Goal: Transaction & Acquisition: Purchase product/service

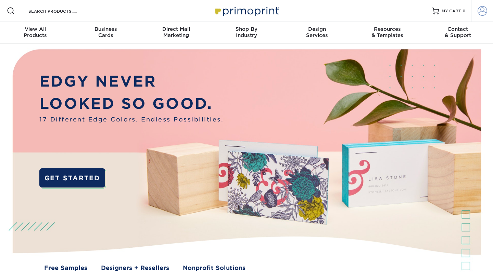
click at [485, 10] on span at bounding box center [482, 11] width 10 height 10
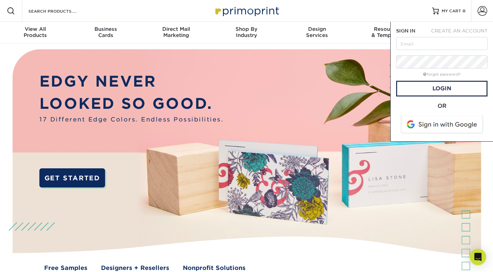
click at [437, 123] on span at bounding box center [442, 125] width 87 height 18
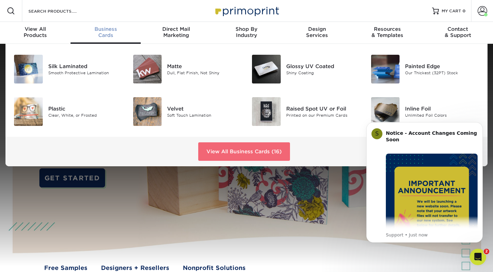
click at [216, 154] on link "View All Business Cards (16)" at bounding box center [244, 151] width 92 height 18
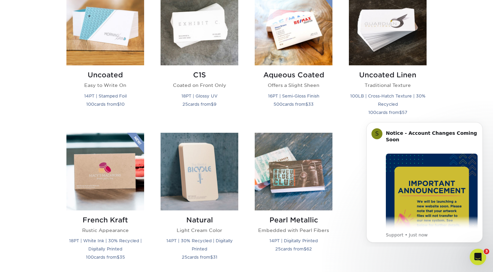
scroll to position [648, 0]
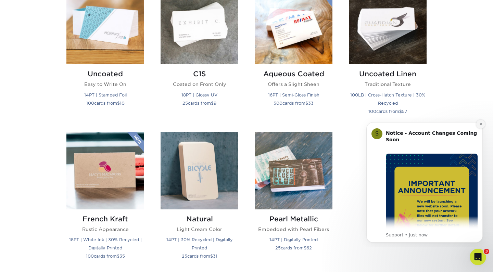
click at [483, 122] on button "Dismiss notification" at bounding box center [480, 124] width 9 height 9
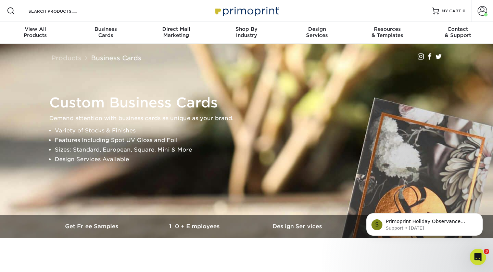
scroll to position [0, 0]
click at [43, 10] on input "Search Products" at bounding box center [61, 11] width 67 height 8
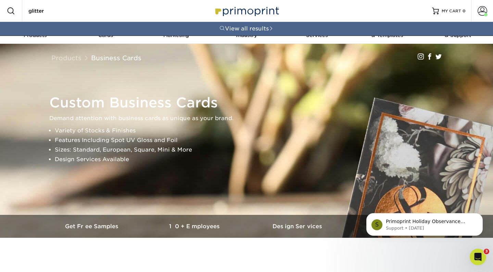
type input "glitter"
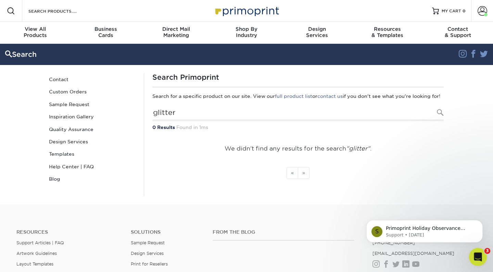
click at [473, 252] on div "Open Intercom Messenger" at bounding box center [476, 256] width 23 height 23
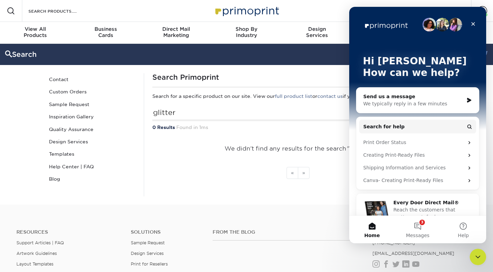
click at [399, 102] on div "We typically reply in a few minutes" at bounding box center [413, 103] width 100 height 7
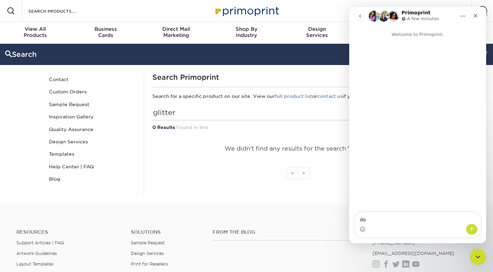
type textarea "d"
type textarea "Do you do shimmer paper for business cards?"
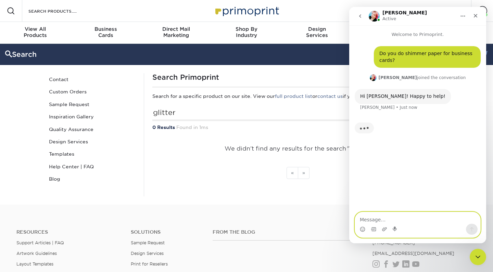
paste textarea "https://www.etsy.com/in-en/listing/120734974/200-business-cards-gold-shimmer-pe…"
type textarea "https://www.etsy.com/in-en/listing/120734974/200-business-cards-gold-shimmer-pe…"
paste textarea "https://www.etsy.com/in-en/listing/120734974/200-business-cards-gold-shimmer-pe…"
type textarea "https://www.etsy.com/in-en/listing/120734974/200-business-cards-gold-shimmer-pe…"
click at [385, 230] on icon "Upload attachment" at bounding box center [384, 229] width 5 height 4
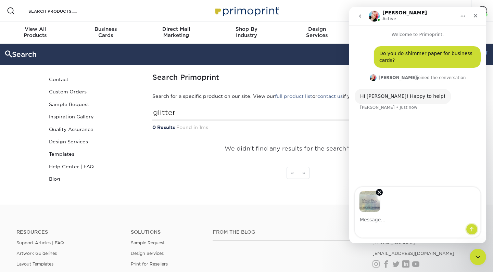
click at [472, 229] on icon "Send a message…" at bounding box center [471, 229] width 5 height 5
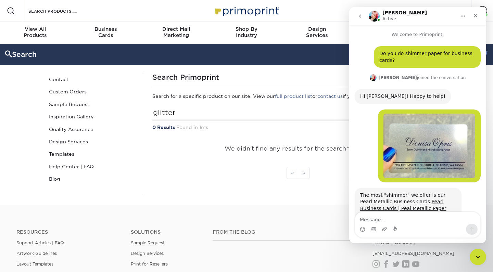
scroll to position [24, 0]
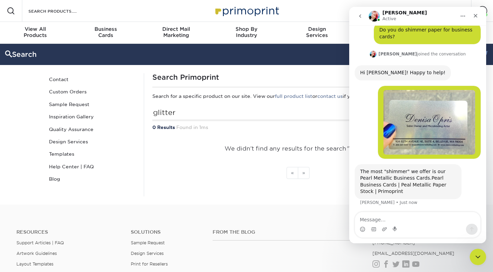
click at [426, 175] on link "Pearl Business Cards | Peal Metallic Paper Stock | Primoprint" at bounding box center [403, 184] width 86 height 19
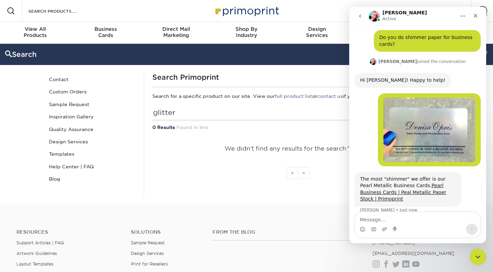
scroll to position [52, 0]
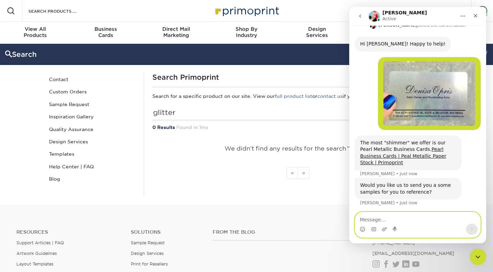
click at [398, 219] on textarea "Message…" at bounding box center [417, 218] width 125 height 12
type textarea "yes please"
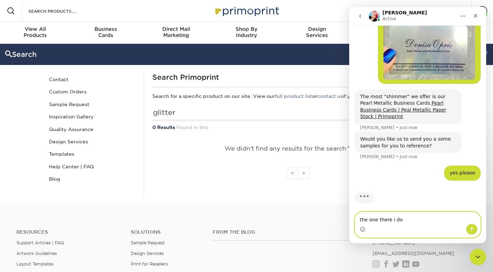
scroll to position [99, 0]
type textarea "the one there i dont see it much"
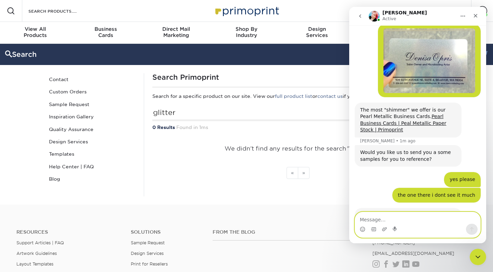
scroll to position [128, 0]
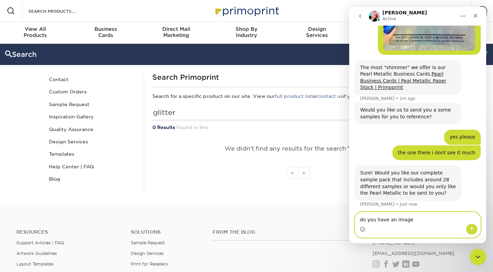
type textarea "do you have an image?"
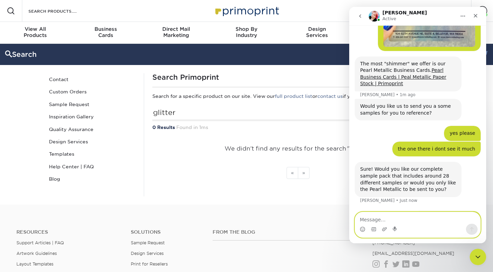
scroll to position [148, 0]
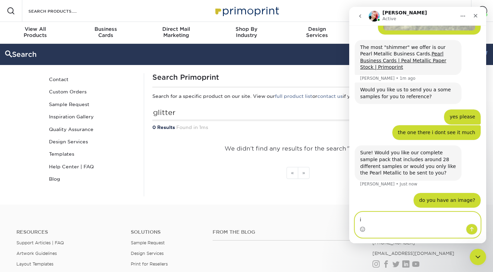
type textarea "i"
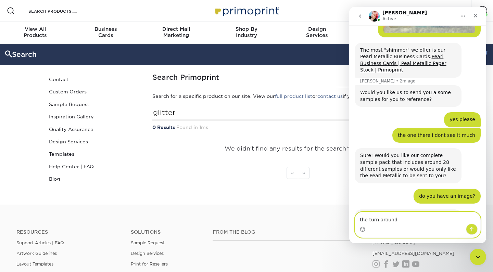
scroll to position [175, 0]
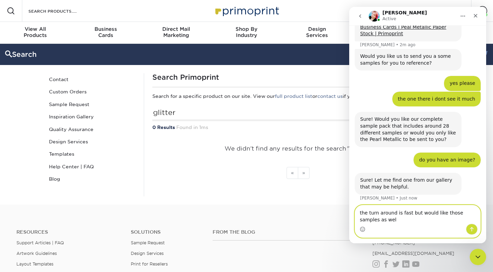
type textarea "the turn around is fast but would like those samples as well"
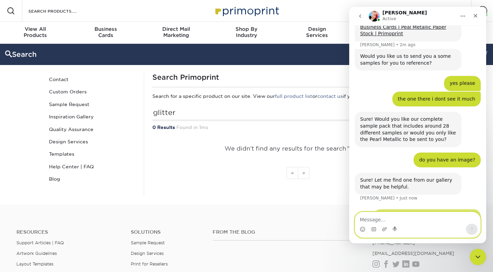
scroll to position [201, 0]
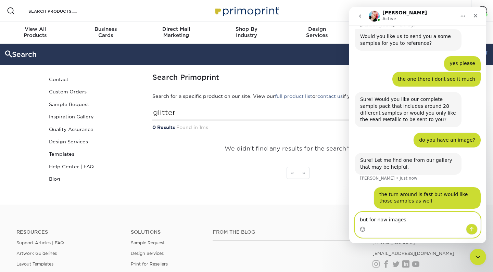
type textarea "but for now images"
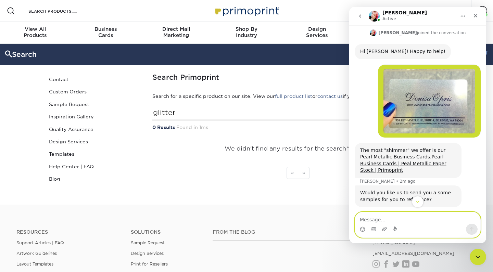
scroll to position [47, 0]
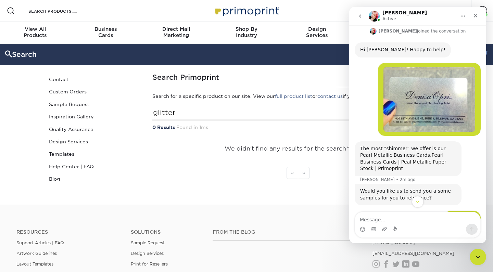
click at [423, 156] on link "Pearl Business Cards | Peal Metallic Paper Stock | Primoprint" at bounding box center [403, 161] width 86 height 19
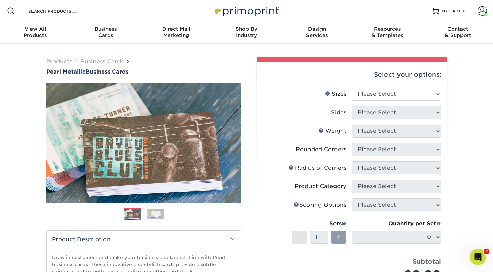
click at [154, 216] on img at bounding box center [155, 214] width 17 height 11
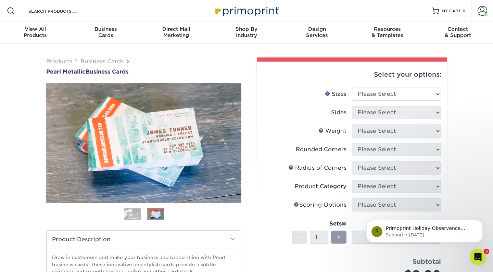
click at [131, 215] on img at bounding box center [132, 214] width 17 height 17
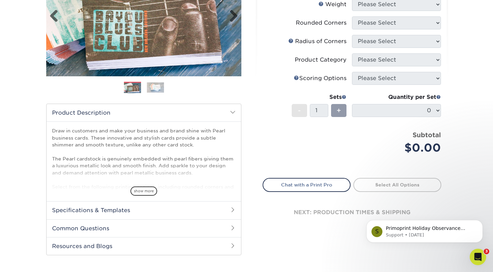
scroll to position [23, 0]
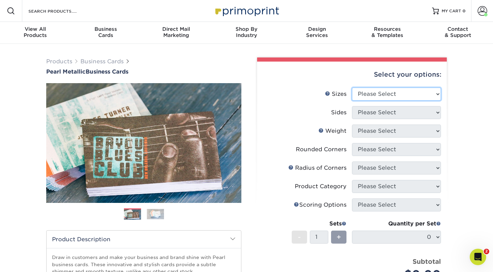
select select "2.00x3.50"
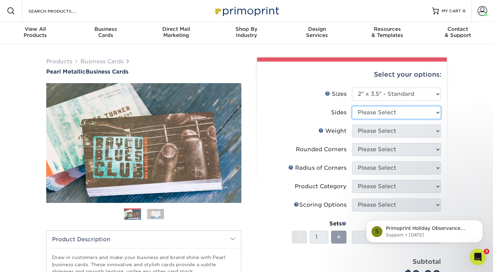
select select "13abbda7-1d64-4f25-8bb2-c179b224825d"
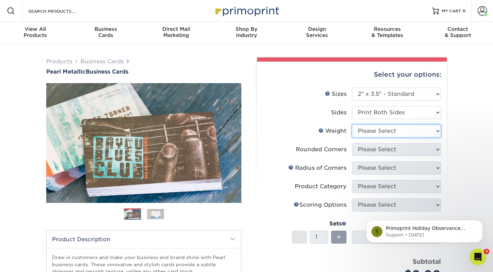
select select "14PTPM"
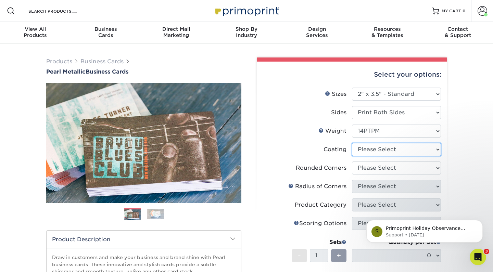
select select "3e7618de-abca-4bda-9f97-8b9129e913d8"
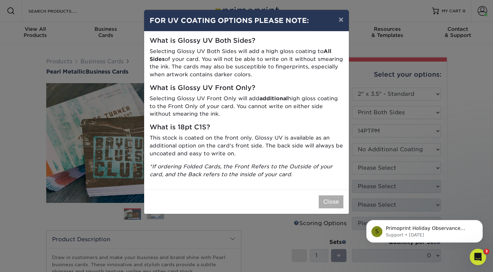
click at [335, 200] on button "Close" at bounding box center [331, 201] width 25 height 13
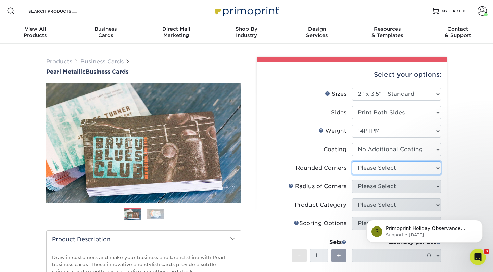
select select "0"
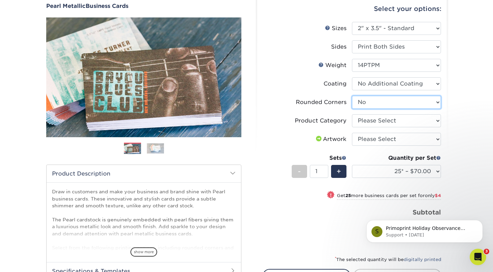
scroll to position [81, 0]
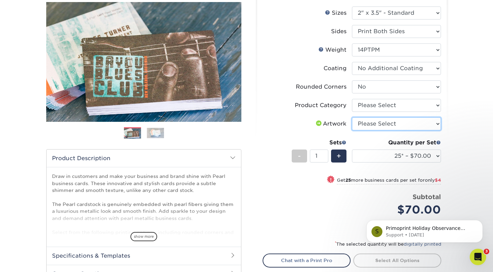
select select "upload"
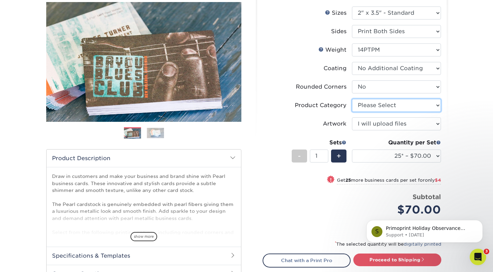
select select "3b5148f1-0588-4f88-a218-97bcfdce65c1"
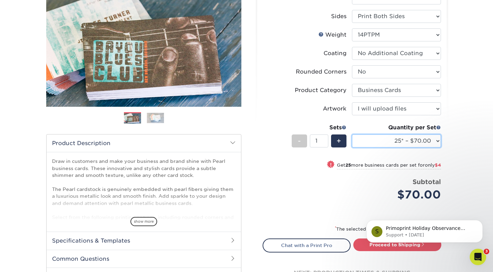
select select "250* – $109.00"
click at [153, 119] on img at bounding box center [155, 118] width 17 height 11
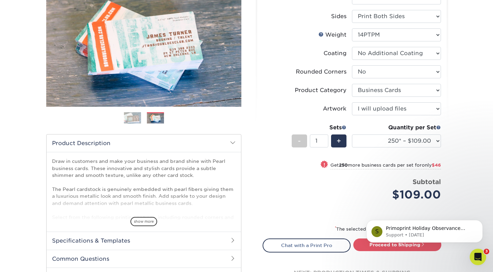
click at [134, 119] on img at bounding box center [132, 118] width 17 height 17
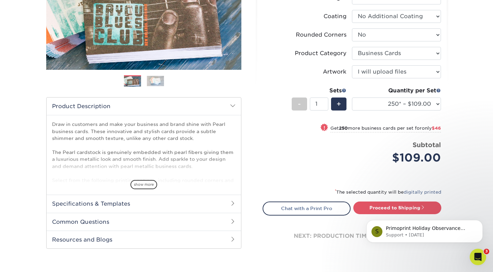
scroll to position [135, 0]
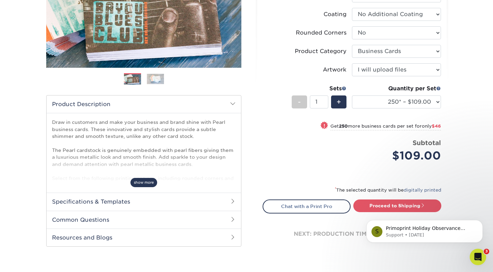
click at [147, 184] on span "show more" at bounding box center [143, 182] width 27 height 9
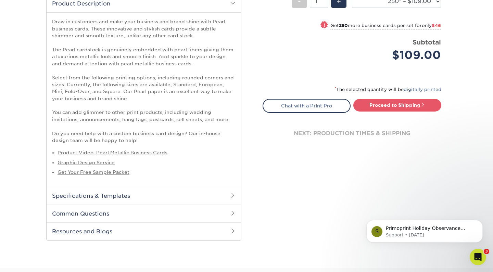
scroll to position [246, 0]
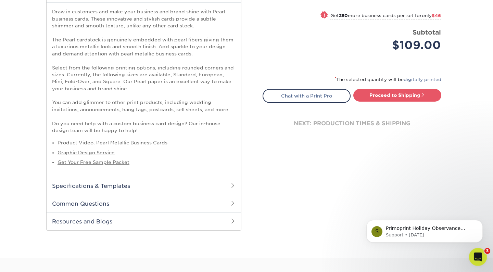
click at [475, 252] on icon "Open Intercom Messenger" at bounding box center [476, 255] width 11 height 11
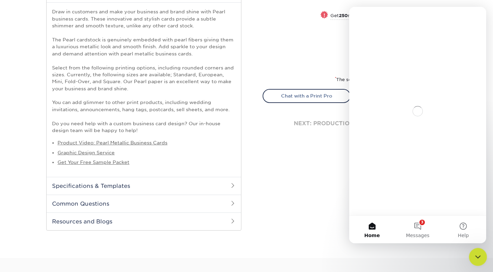
scroll to position [0, 0]
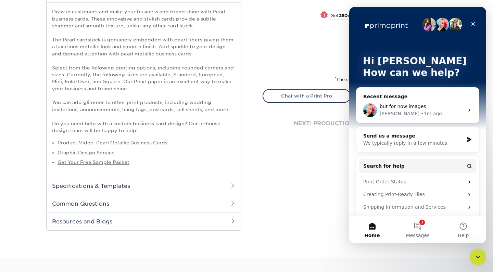
click at [400, 109] on span "but for now images" at bounding box center [403, 106] width 47 height 5
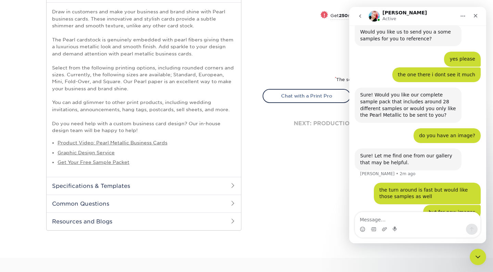
scroll to position [236, 0]
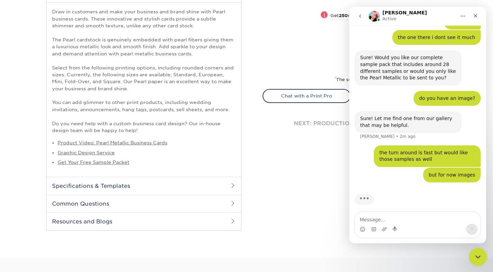
click at [478, 257] on icon "Close Intercom Messenger" at bounding box center [477, 256] width 8 height 8
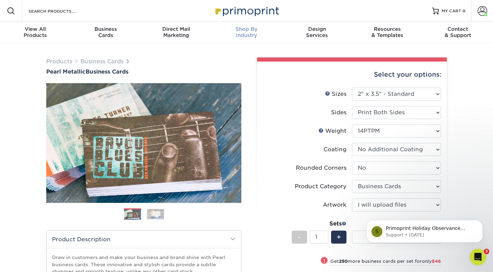
scroll to position [0, 0]
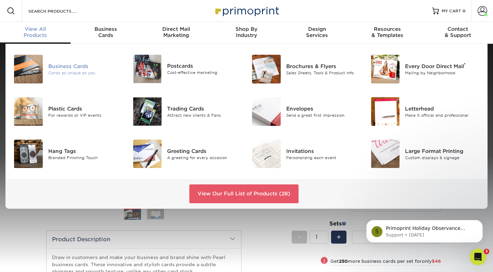
click at [82, 67] on div "Business Cards" at bounding box center [85, 67] width 74 height 8
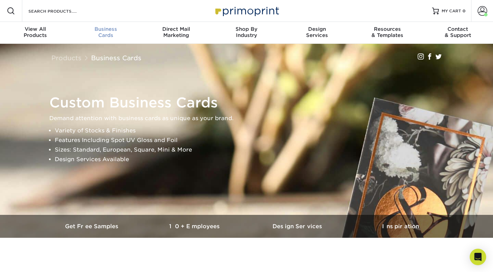
click at [108, 30] on span "Business" at bounding box center [105, 29] width 70 height 6
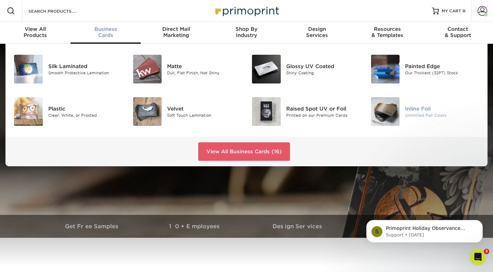
click at [401, 112] on div at bounding box center [385, 111] width 40 height 29
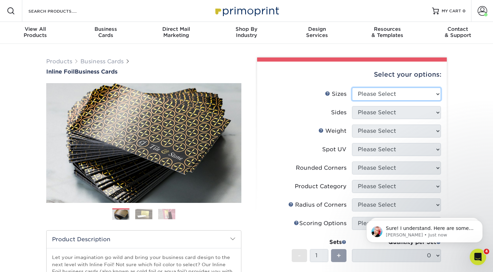
select select "2.00x3.50"
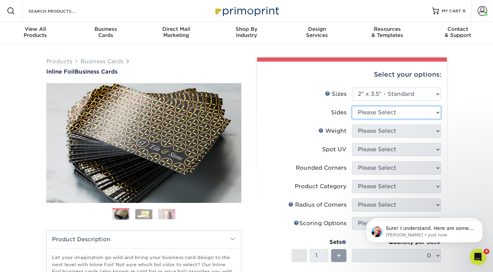
select select "2ba18f74-0f96-487e-8b6e-985b404b3305"
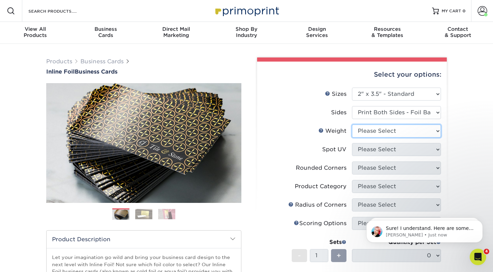
select select "16PT"
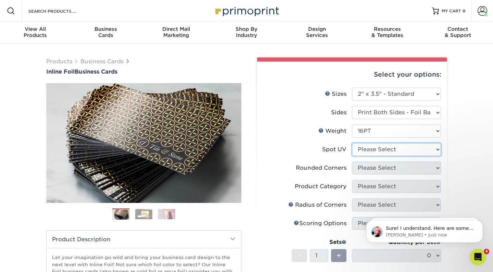
select select "3"
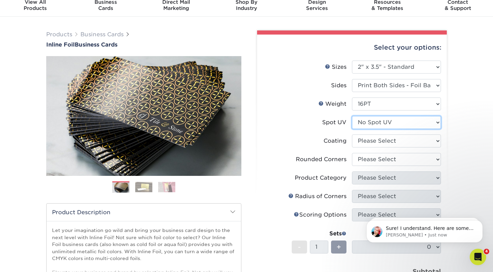
scroll to position [33, 0]
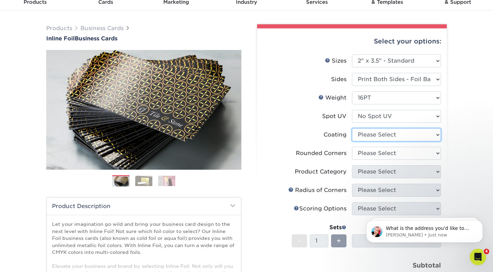
select select "3e7618de-abca-4bda-9f97-8b9129e913d8"
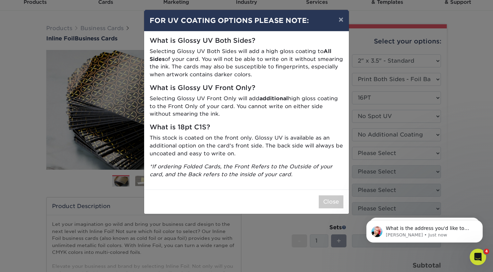
click at [376, 155] on div "× FOR UV COATING OPTIONS PLEASE NOTE: What is Glossy UV Both Sides? Selecting G…" at bounding box center [246, 136] width 493 height 272
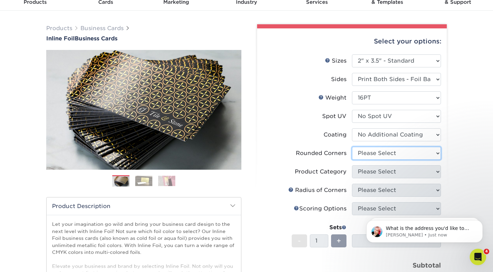
select select "0"
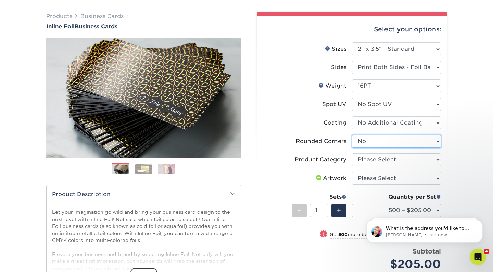
scroll to position [59, 0]
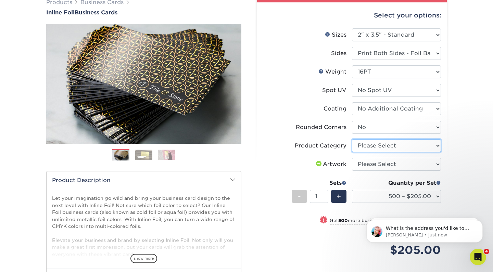
select select "3b5148f1-0588-4f88-a218-97bcfdce65c1"
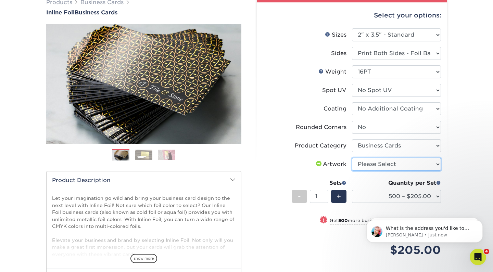
select select "design"
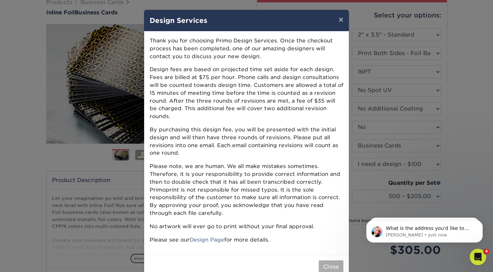
click at [332, 260] on button "Close" at bounding box center [331, 266] width 25 height 13
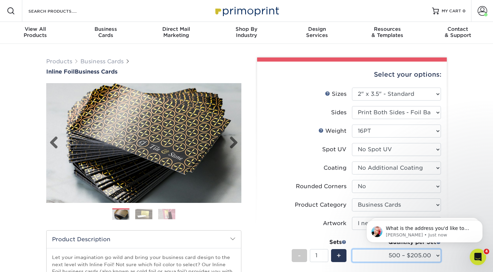
scroll to position [0, 0]
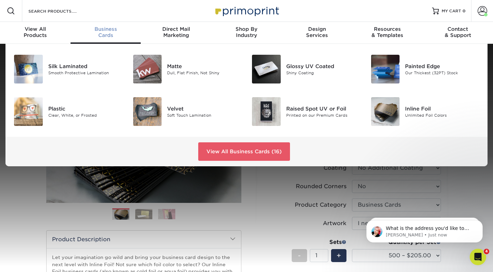
click at [96, 33] on div "Business Cards" at bounding box center [105, 32] width 70 height 12
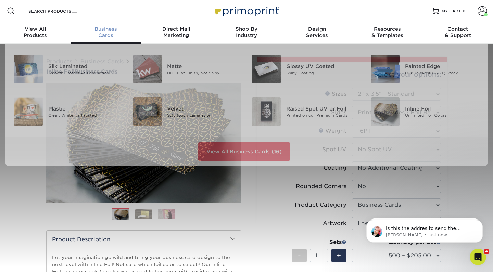
click at [104, 28] on span "Business" at bounding box center [105, 29] width 70 height 6
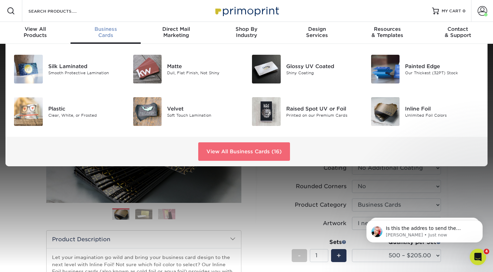
click at [206, 151] on link "View All Business Cards (16)" at bounding box center [244, 151] width 92 height 18
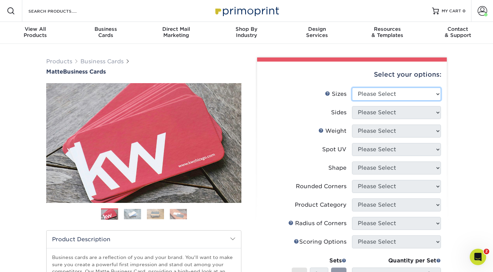
select select "2.00x3.50"
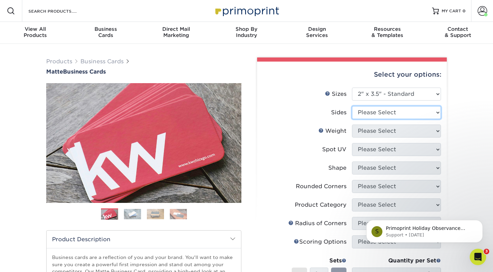
select select "13abbda7-1d64-4f25-8bb2-c179b224825d"
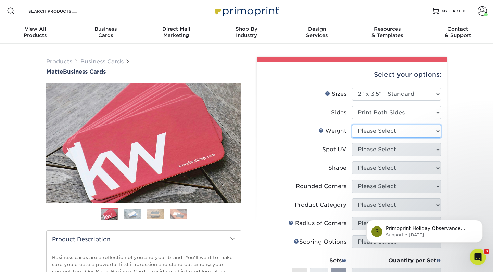
select select "16PT"
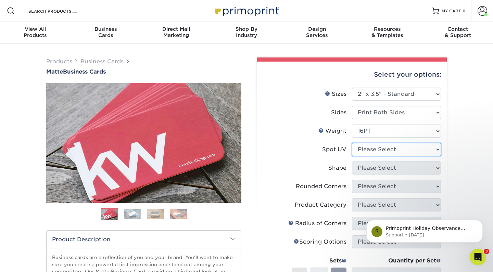
select select "3"
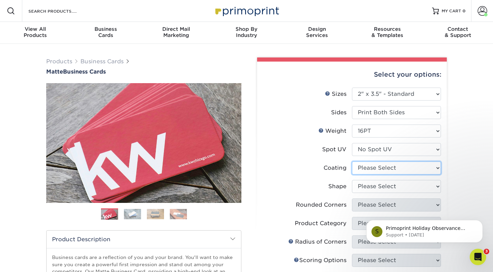
select select "121bb7b5-3b4d-429f-bd8d-bbf80e953313"
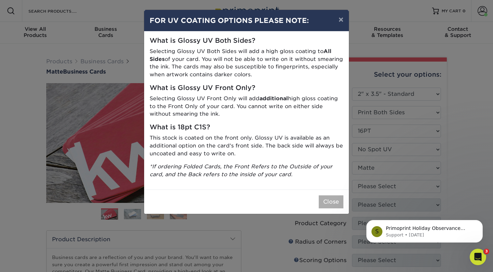
click at [336, 197] on button "Close" at bounding box center [331, 201] width 25 height 13
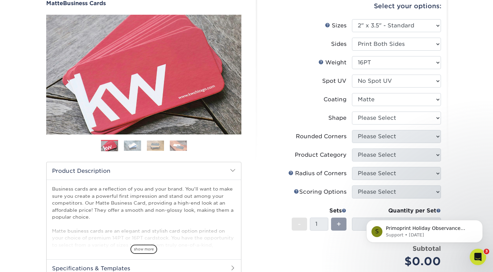
scroll to position [73, 0]
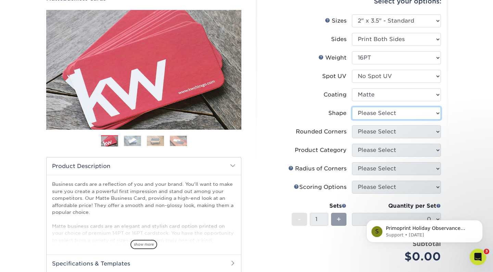
select select "standard"
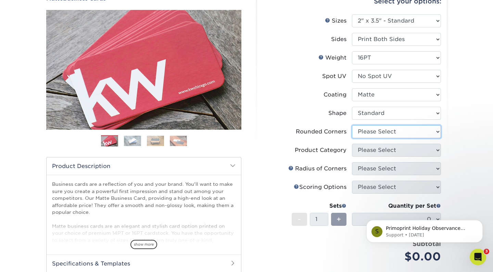
select select "0"
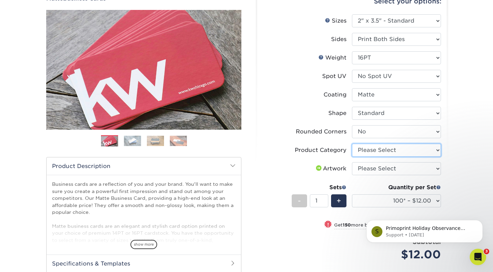
select select "3b5148f1-0588-4f88-a218-97bcfdce65c1"
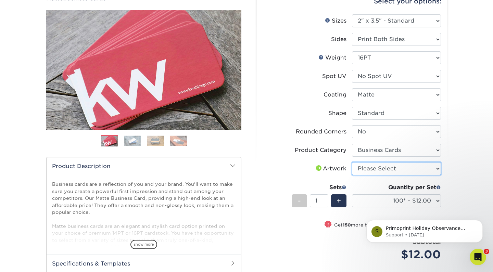
select select "upload"
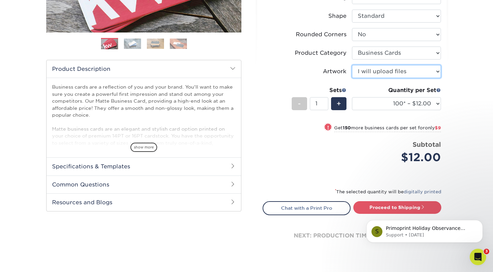
scroll to position [171, 0]
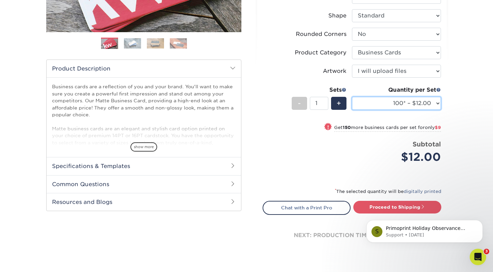
select select "250* – $21.00"
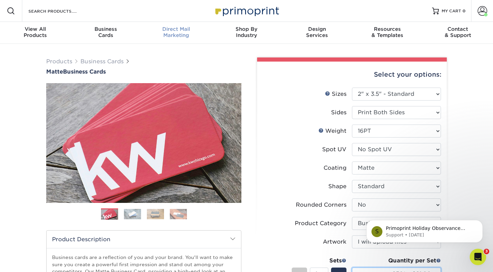
scroll to position [0, 0]
click at [42, 5] on div "Search Products" at bounding box center [58, 11] width 72 height 22
click at [42, 10] on input "Search Products" at bounding box center [61, 11] width 67 height 8
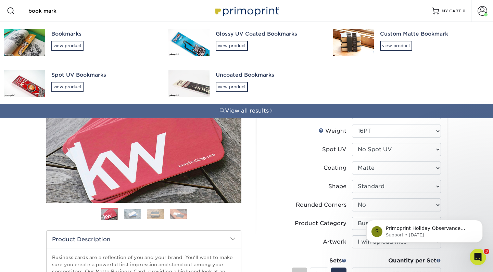
type input "book mark"
click at [227, 31] on div "Glossy UV Coated Bookmarks" at bounding box center [268, 34] width 105 height 8
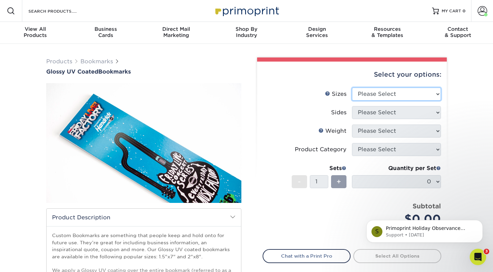
select select "2.00x8.00"
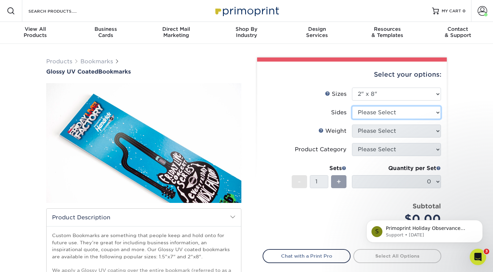
select select "13abbda7-1d64-4f25-8bb2-c179b224825d"
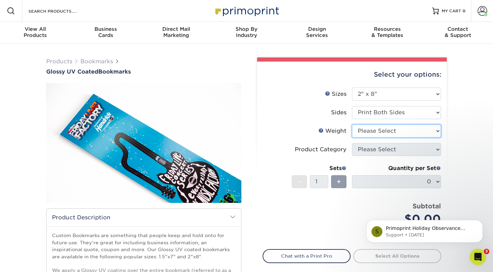
select select "16PT"
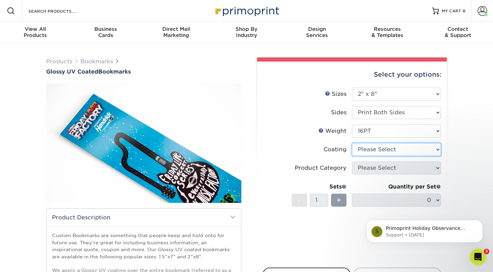
select select "ae367451-b2b8-45df-a344-0f05b6a12993"
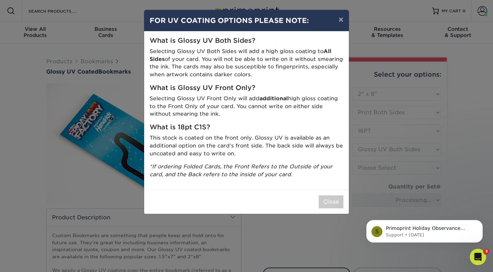
click at [373, 168] on div "× FOR UV COATING OPTIONS PLEASE NOTE: What is Glossy UV Both Sides? Selecting G…" at bounding box center [246, 136] width 493 height 272
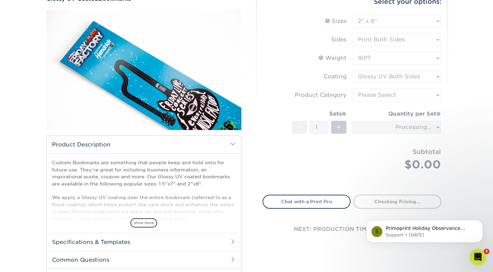
scroll to position [76, 0]
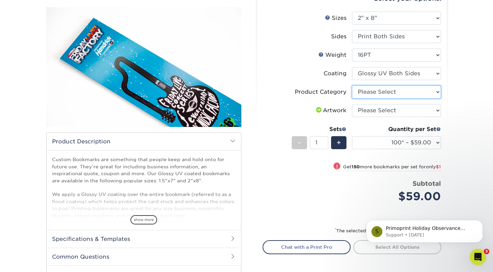
select select "9b7272e0-d6c8-4c3c-8e97-d3a1bcdab858"
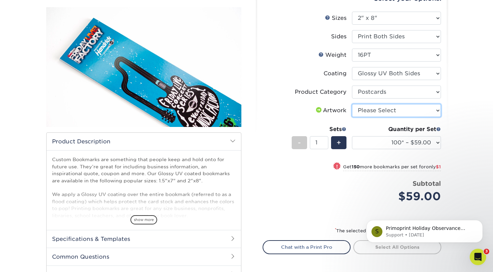
select select "upload"
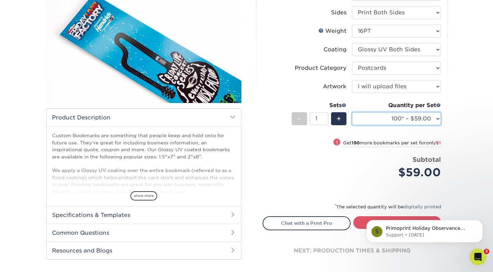
select select "250* – $60.00"
